Goal: Information Seeking & Learning: Learn about a topic

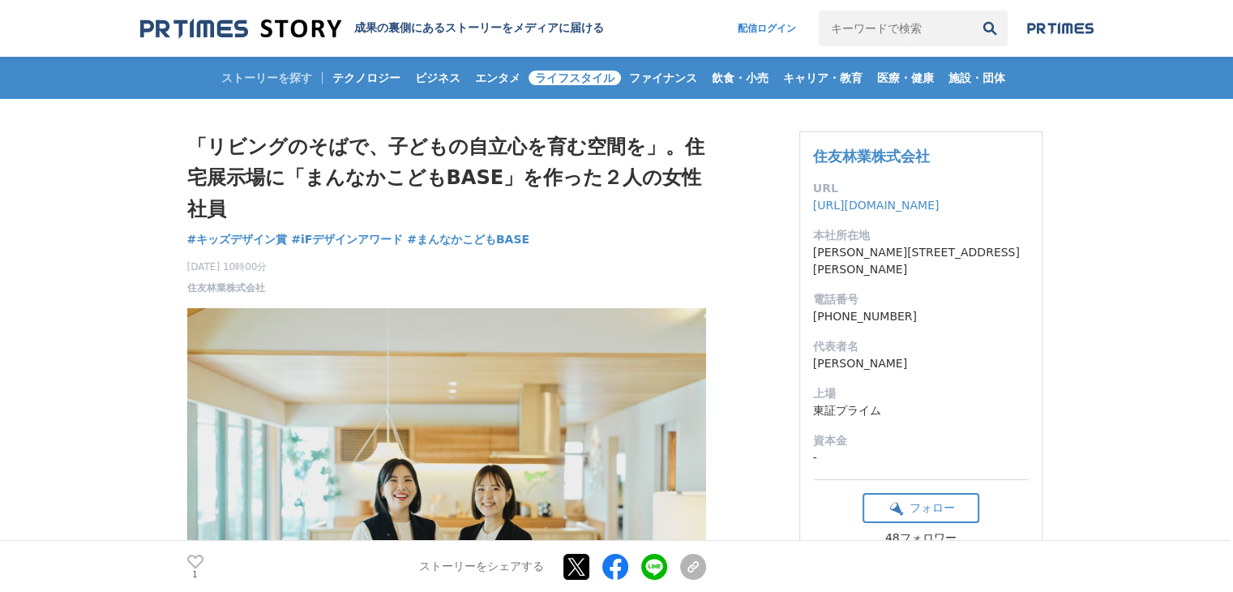
click at [564, 75] on span "ライフスタイル" at bounding box center [575, 78] width 92 height 15
click at [662, 71] on span "ファイナンス" at bounding box center [663, 78] width 81 height 15
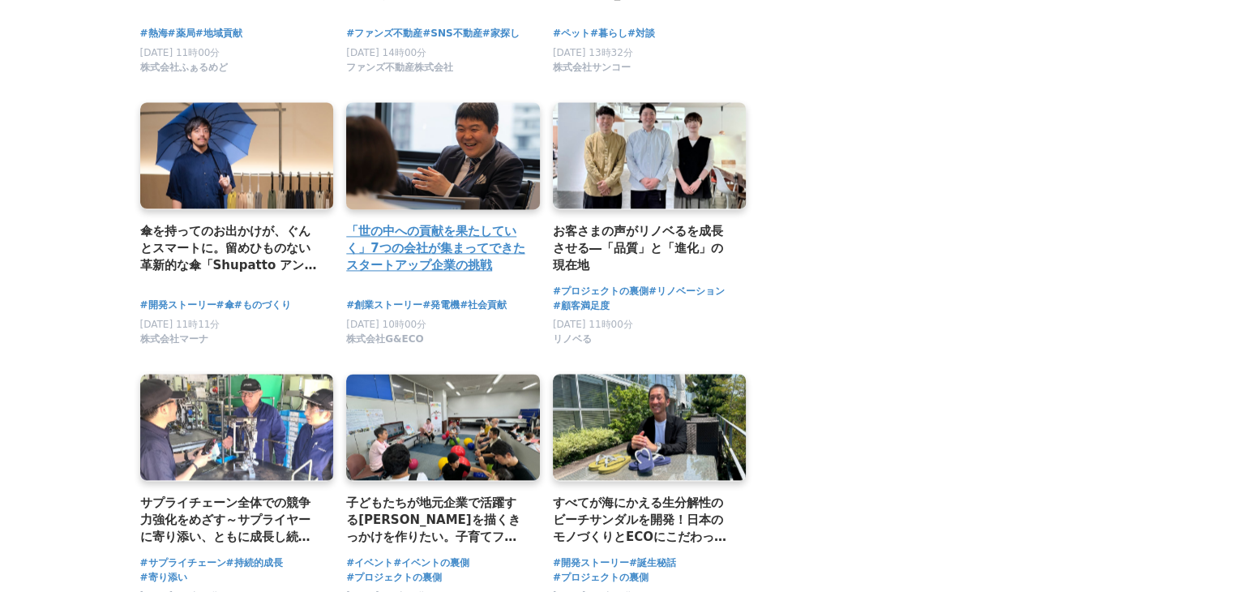
scroll to position [2432, 0]
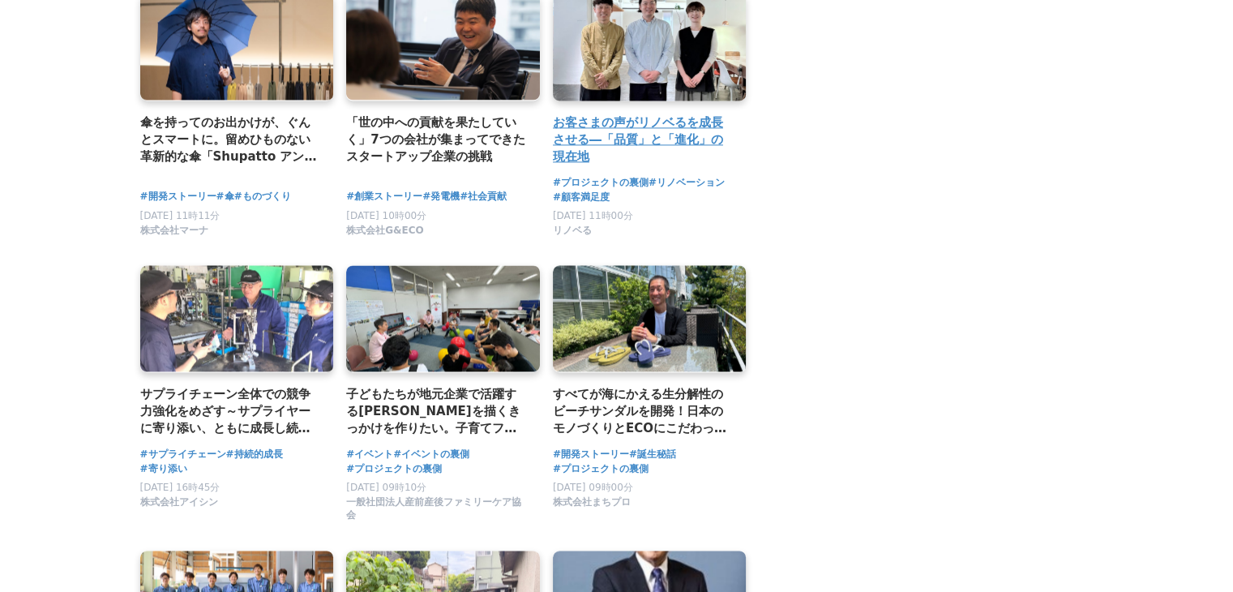
click at [615, 166] on h2 "お客さまの声がリノベるを成長させる―「品質」と「進化」の現在地" at bounding box center [643, 140] width 181 height 53
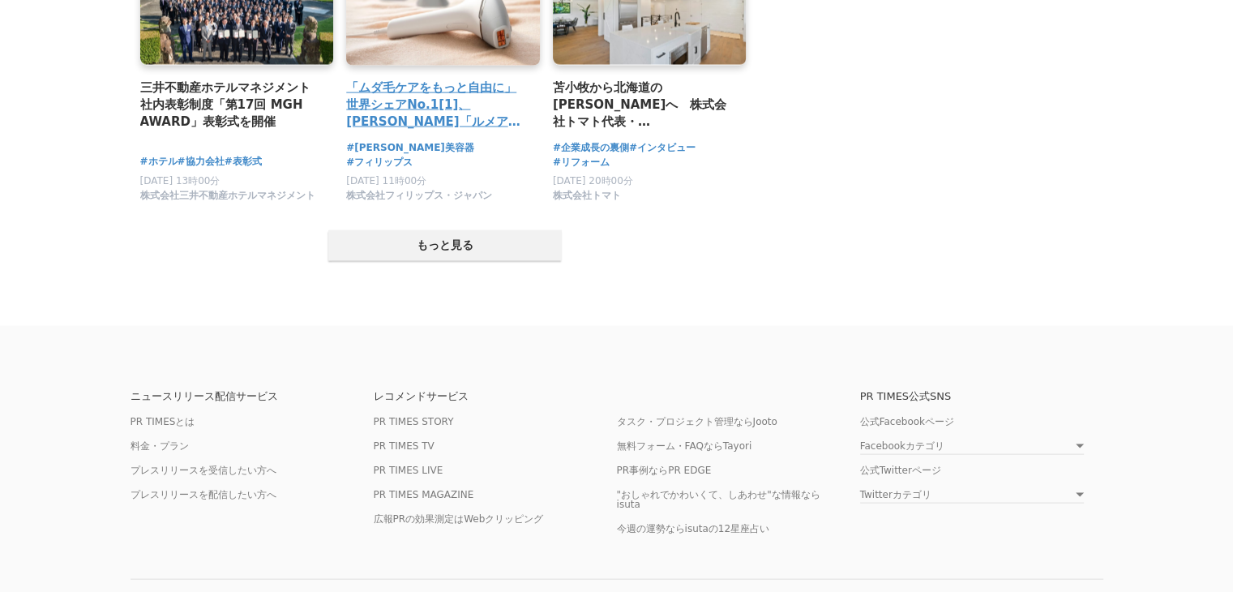
scroll to position [3324, 0]
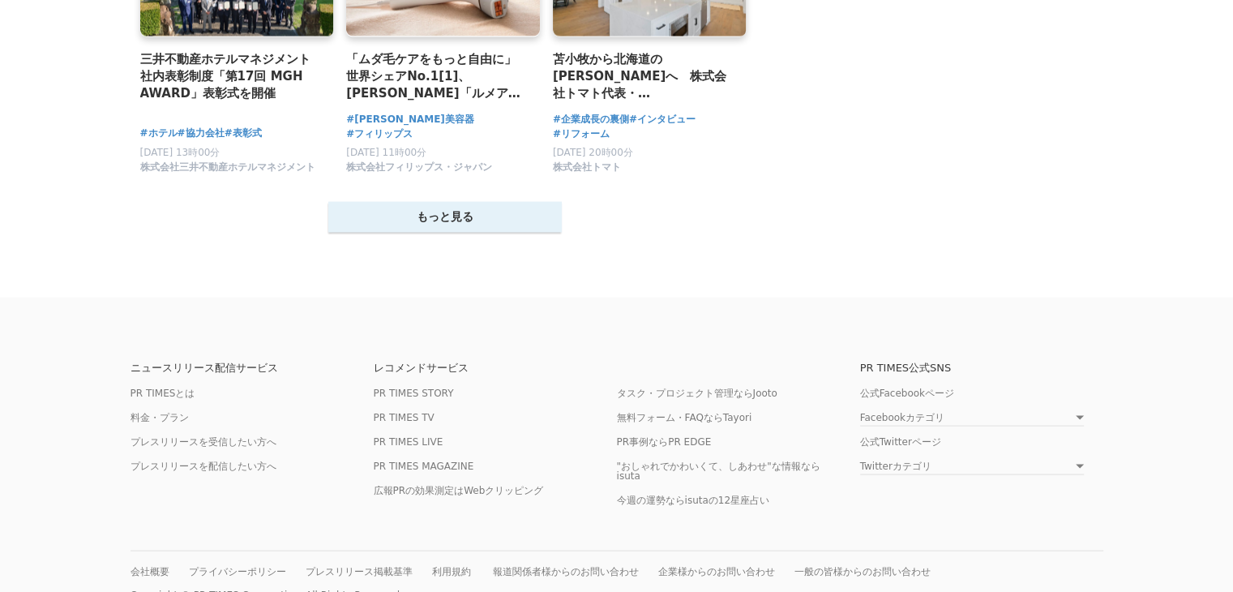
click at [464, 233] on button "もっと見る" at bounding box center [444, 217] width 233 height 31
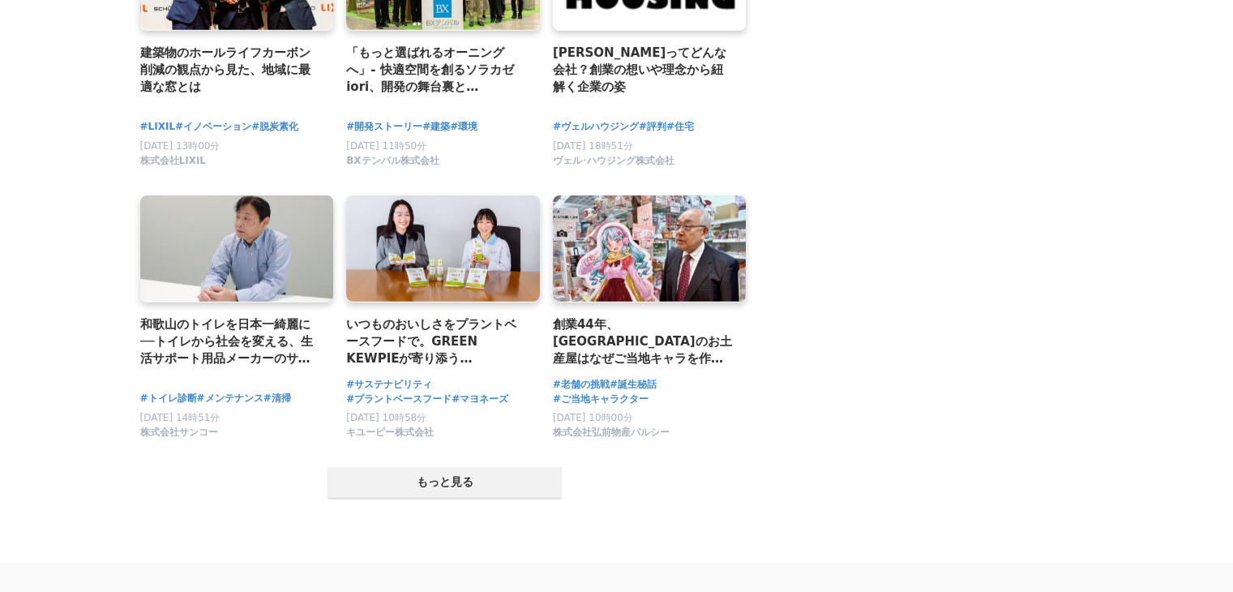
scroll to position [4945, 0]
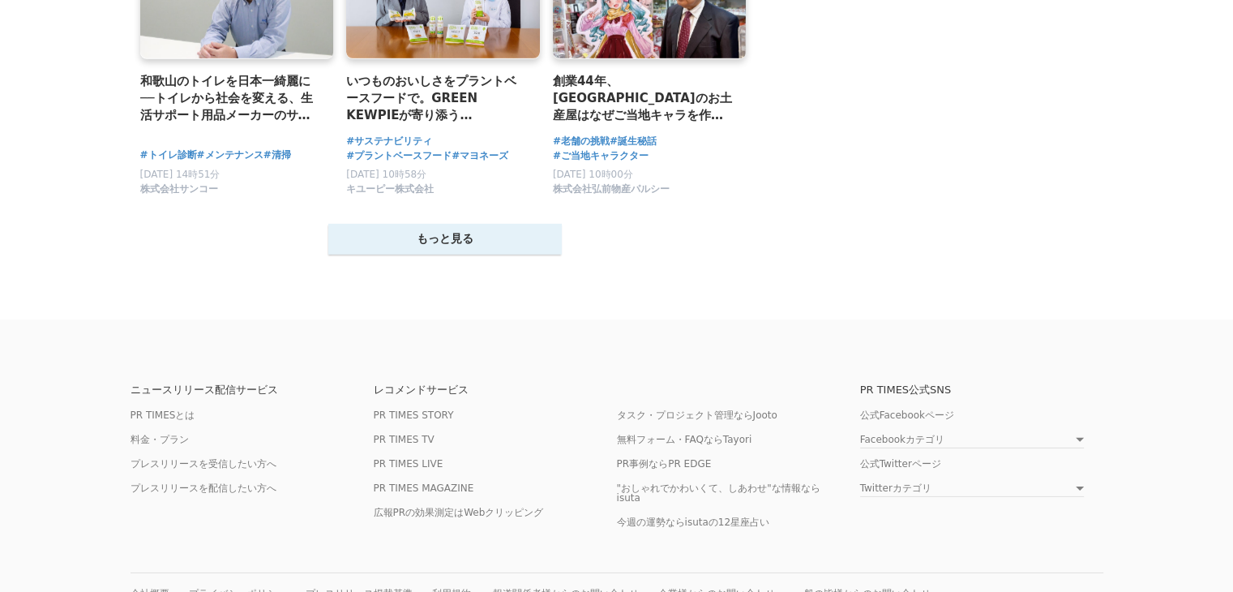
click at [466, 255] on button "もっと見る" at bounding box center [444, 239] width 233 height 31
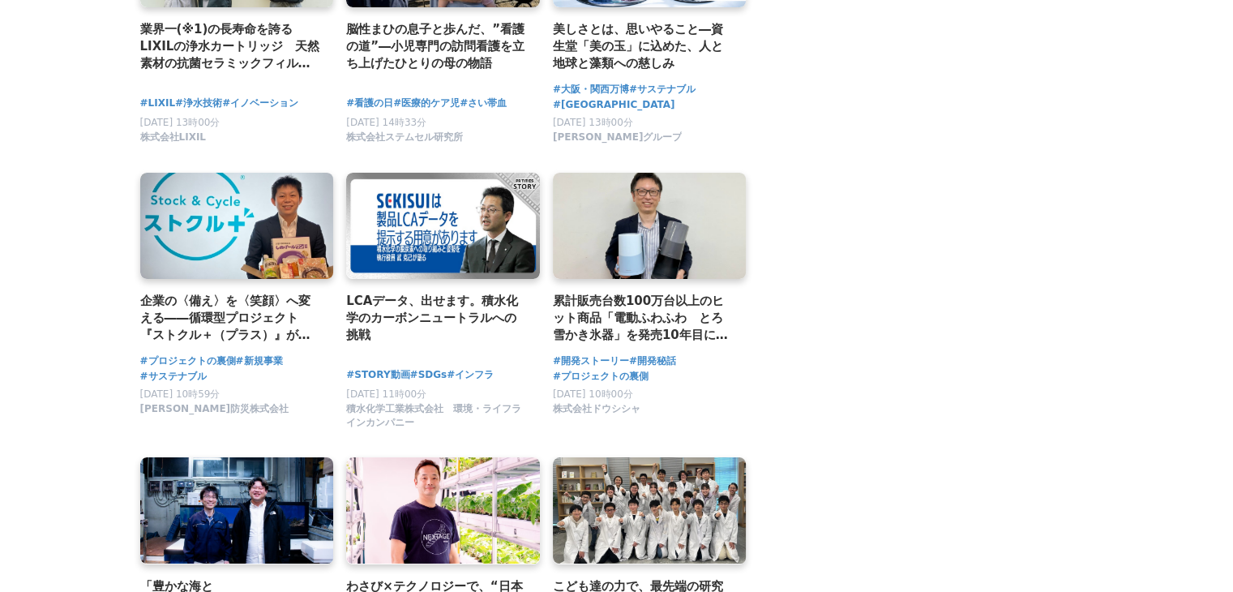
scroll to position [6324, 0]
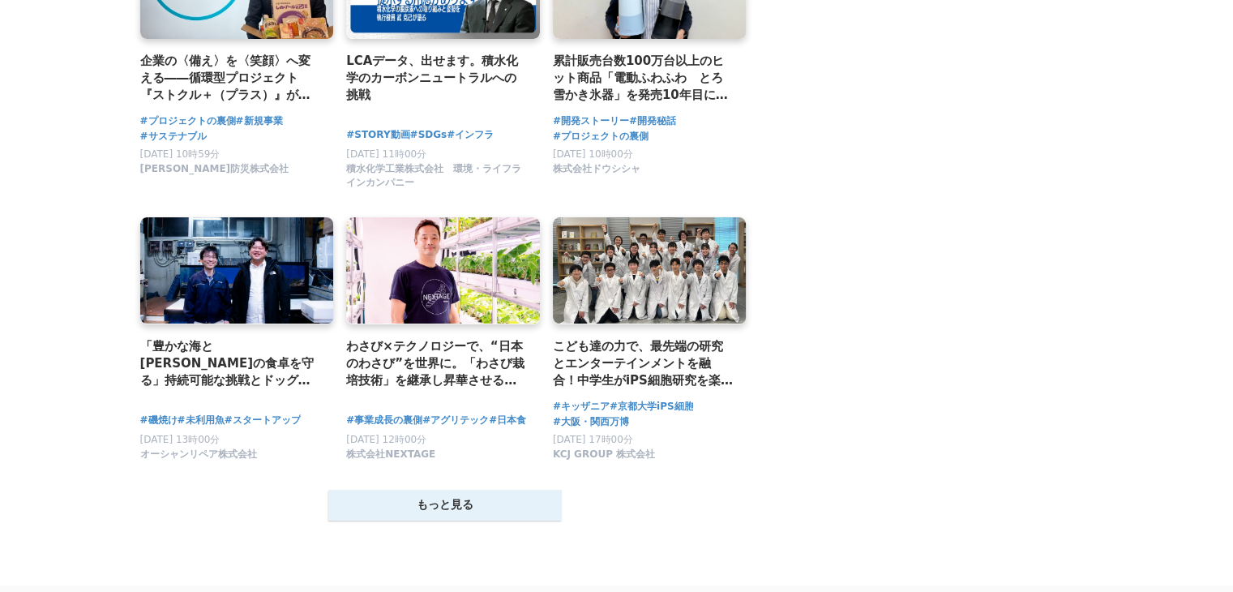
click at [464, 520] on button "もっと見る" at bounding box center [444, 505] width 233 height 31
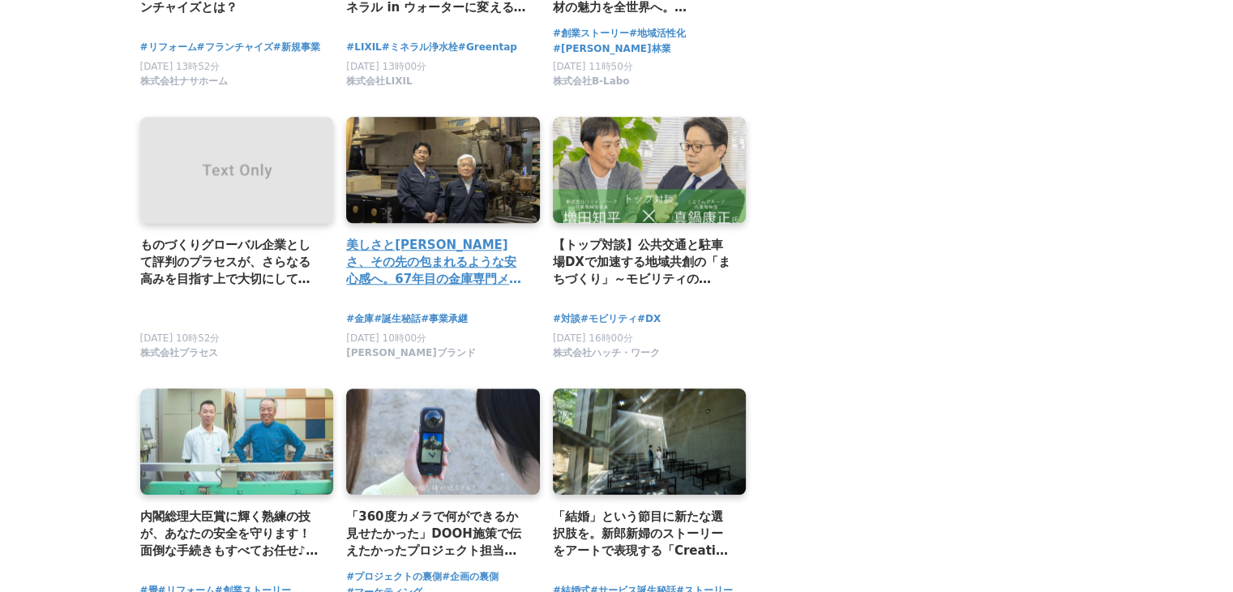
scroll to position [7540, 0]
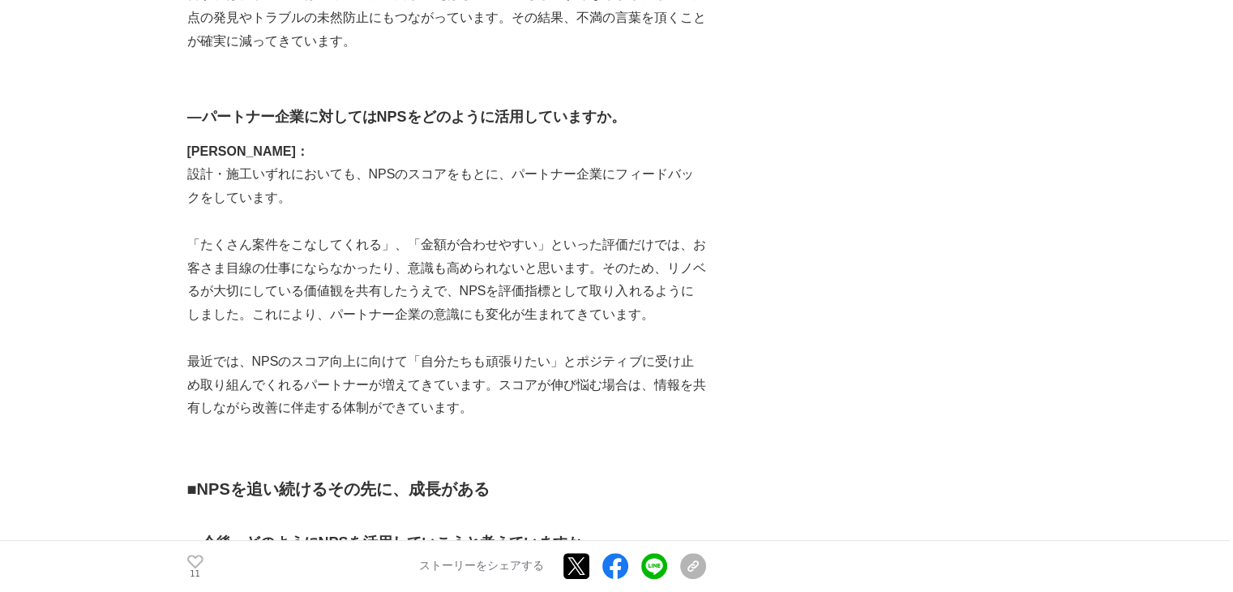
scroll to position [6891, 0]
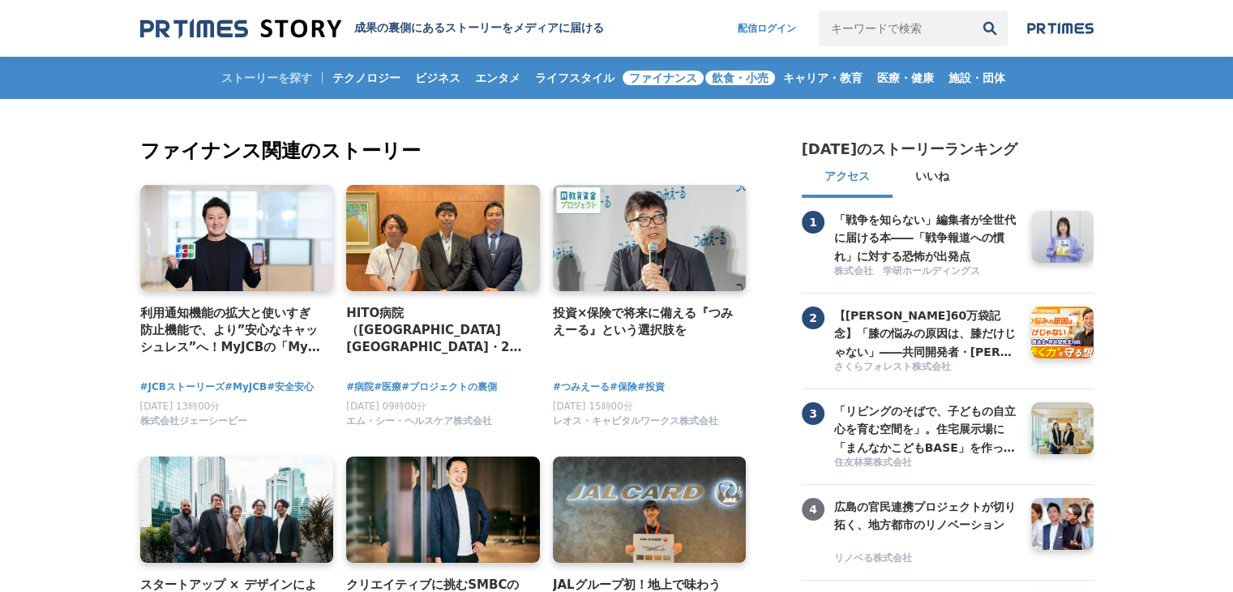
click at [732, 66] on link "飲食・小売" at bounding box center [740, 78] width 70 height 42
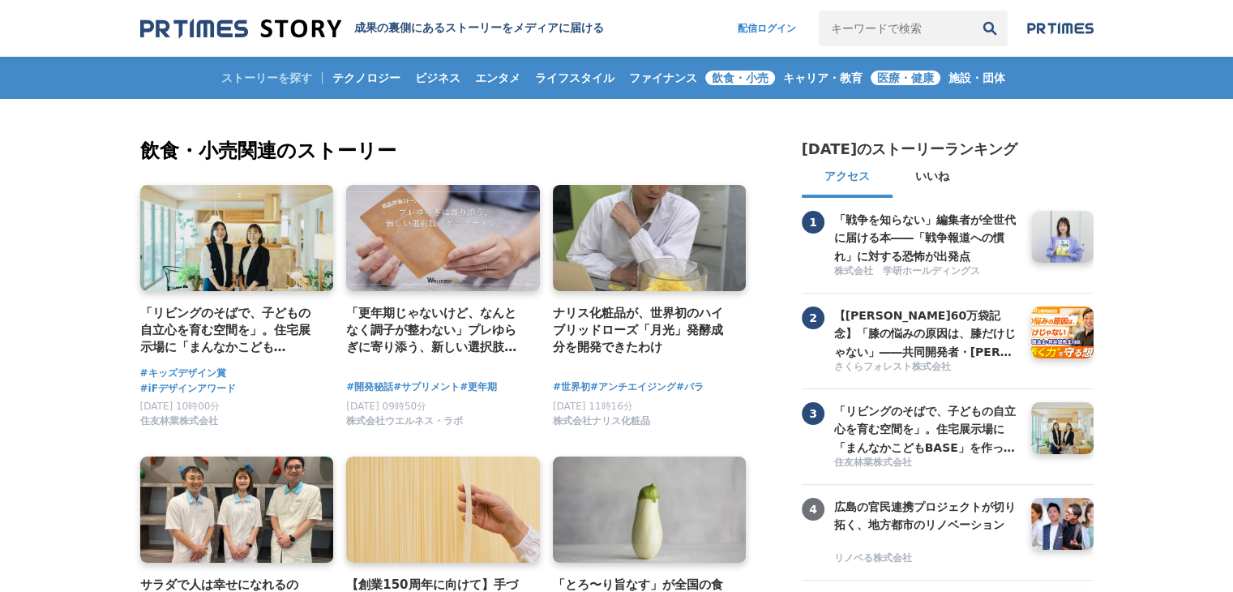
click at [893, 79] on span "医療・健康" at bounding box center [906, 78] width 70 height 15
